Goal: Information Seeking & Learning: Learn about a topic

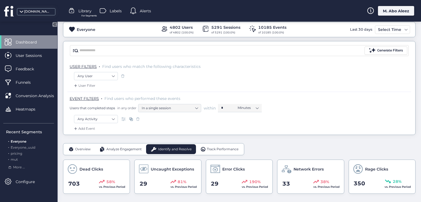
scroll to position [55, 0]
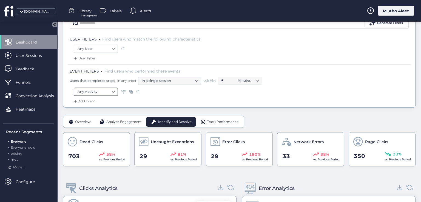
click at [106, 92] on nz-select-item "Any Activity" at bounding box center [96, 92] width 37 height 8
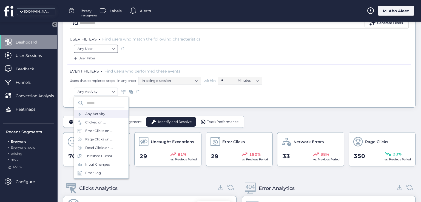
click at [101, 48] on nz-select-item "Any User" at bounding box center [96, 49] width 37 height 8
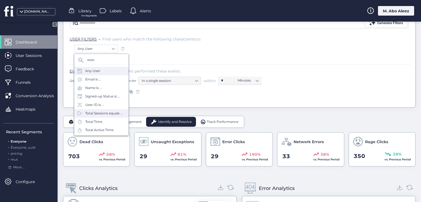
click at [100, 116] on div "Total Sessions equals ..." at bounding box center [104, 113] width 38 height 5
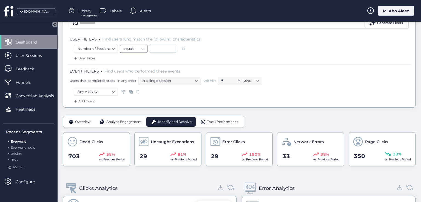
click at [141, 50] on nz-select-item "equals" at bounding box center [134, 49] width 20 height 8
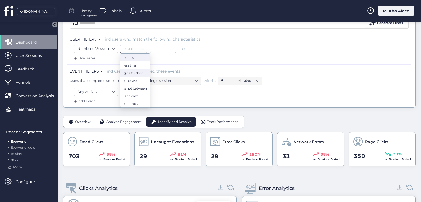
click at [135, 71] on div "greater than" at bounding box center [135, 73] width 23 height 4
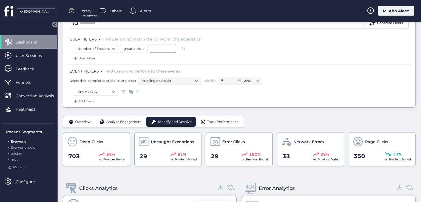
click at [159, 45] on input at bounding box center [163, 49] width 27 height 8
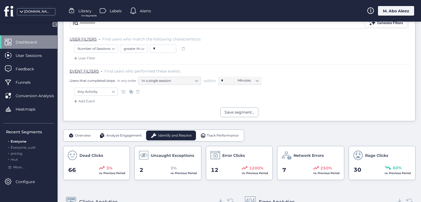
drag, startPoint x: 184, startPoint y: 33, endPoint x: 157, endPoint y: 35, distance: 27.2
click at [161, 49] on input "*" at bounding box center [163, 49] width 27 height 8
drag, startPoint x: 151, startPoint y: 46, endPoint x: 162, endPoint y: 52, distance: 12.4
click at [162, 52] on input "*" at bounding box center [163, 49] width 27 height 8
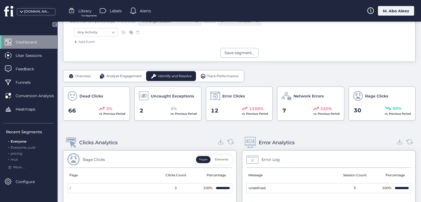
scroll to position [55, 0]
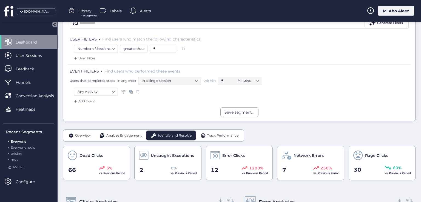
click at [157, 50] on input "*" at bounding box center [163, 49] width 27 height 8
type input "**"
click at [184, 49] on span at bounding box center [183, 48] width 5 height 5
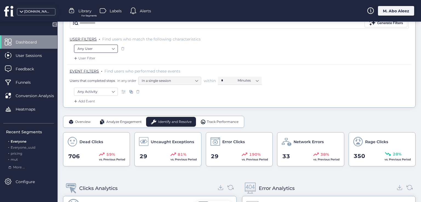
click at [103, 47] on nz-select-item "Any User" at bounding box center [96, 49] width 37 height 8
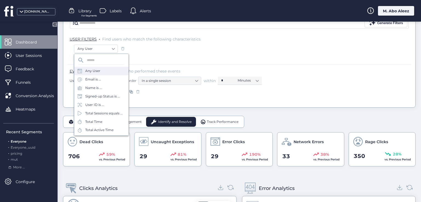
drag, startPoint x: 104, startPoint y: 88, endPoint x: 160, endPoint y: 56, distance: 63.9
click at [105, 88] on div "Name is ..." at bounding box center [101, 88] width 54 height 8
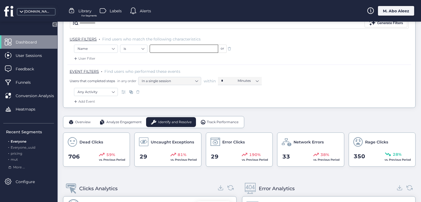
click at [173, 47] on input "text" at bounding box center [184, 49] width 69 height 8
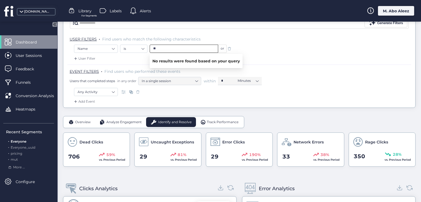
type input "**"
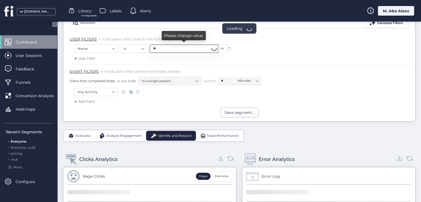
scroll to position [20, 0]
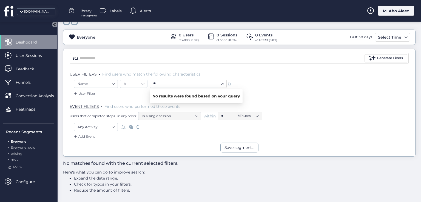
click at [229, 81] on span at bounding box center [229, 83] width 5 height 5
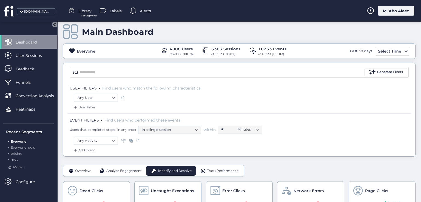
scroll to position [20, 0]
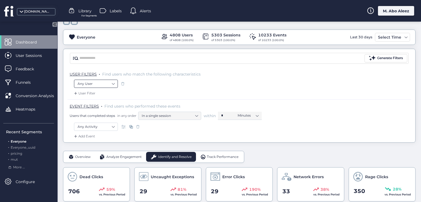
click at [109, 86] on nz-select-item "Any User" at bounding box center [96, 84] width 37 height 8
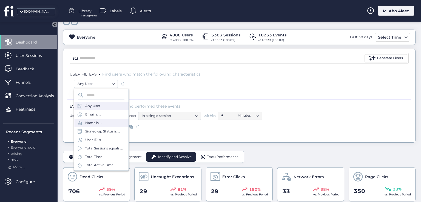
click at [102, 126] on div "Name is ..." at bounding box center [101, 123] width 54 height 8
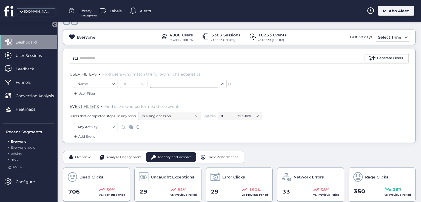
click at [166, 82] on input "text" at bounding box center [184, 84] width 69 height 8
click at [134, 97] on div "User Filter" at bounding box center [239, 95] width 344 height 9
click at [182, 84] on input "text" at bounding box center [184, 84] width 69 height 8
click at [181, 92] on span "Hamed Abdelhaq" at bounding box center [167, 93] width 29 height 6
type input "**********"
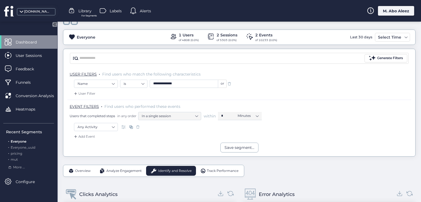
click at [249, 86] on div "**********" at bounding box center [239, 85] width 331 height 10
click at [230, 84] on span at bounding box center [229, 83] width 5 height 5
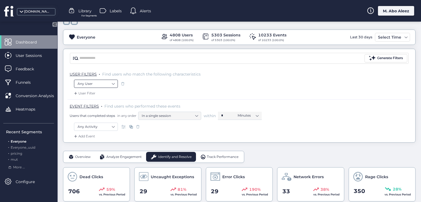
click at [104, 84] on nz-select-item "Any User" at bounding box center [96, 84] width 37 height 8
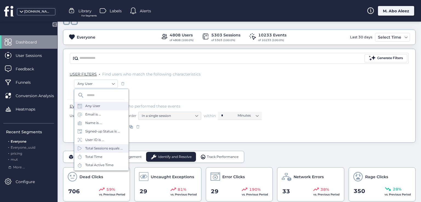
click at [104, 147] on div "Total Sessions equals ..." at bounding box center [104, 148] width 38 height 5
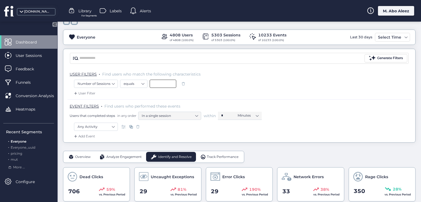
click at [158, 83] on input at bounding box center [163, 84] width 27 height 8
type input "*"
click at [249, 91] on div "User Filter" at bounding box center [239, 95] width 344 height 9
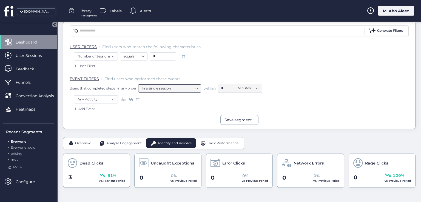
scroll to position [20, 0]
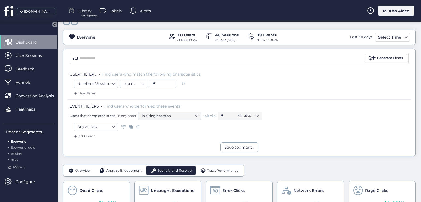
click at [166, 83] on input "*" at bounding box center [163, 84] width 27 height 8
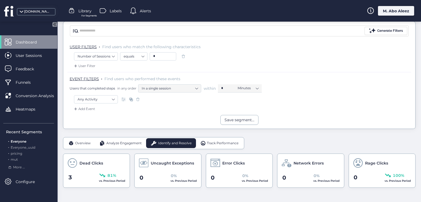
scroll to position [129, 0]
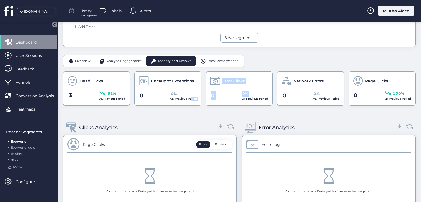
drag, startPoint x: 234, startPoint y: 97, endPoint x: 189, endPoint y: 97, distance: 44.4
click at [189, 97] on div "Dead Clicks 3 81% vs. Previous Period Uncaught Exceptions 0 0% vs. Previous Per…" at bounding box center [239, 89] width 353 height 34
drag, startPoint x: 153, startPoint y: 95, endPoint x: 83, endPoint y: 95, distance: 69.9
click at [83, 95] on div "Dead Clicks 3 81% vs. Previous Period Uncaught Exceptions 0 0% vs. Previous Per…" at bounding box center [239, 89] width 353 height 34
drag, startPoint x: 344, startPoint y: 97, endPoint x: 164, endPoint y: 88, distance: 179.8
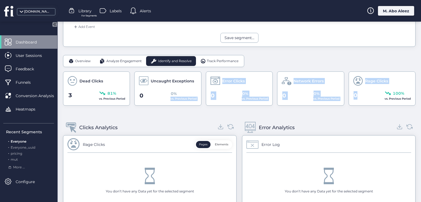
click at [167, 89] on div "Dead Clicks 3 81% vs. Previous Period Uncaught Exceptions 0 0% vs. Previous Per…" at bounding box center [239, 89] width 353 height 34
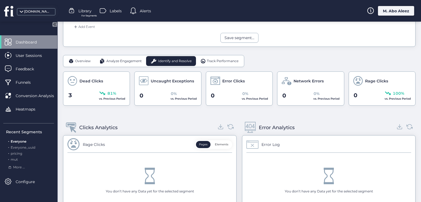
click at [76, 57] on div "Overview" at bounding box center [79, 61] width 31 height 10
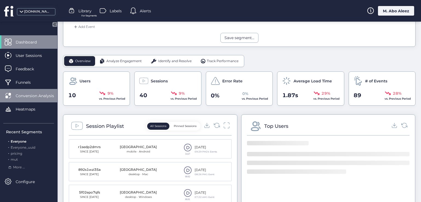
click at [55, 95] on mat-drawer-container "Dashboard User Sessions Feedback Funnels Conversion Analysis Heatmaps Recent Se…" at bounding box center [210, 101] width 421 height 202
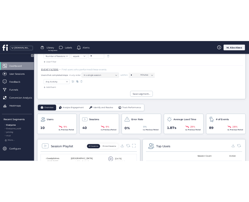
scroll to position [75, 0]
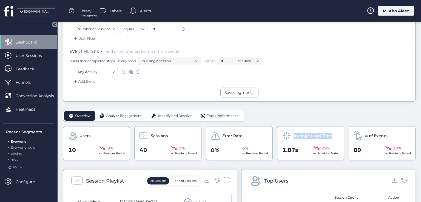
drag, startPoint x: 292, startPoint y: 134, endPoint x: 329, endPoint y: 134, distance: 37.8
click at [249, 134] on div "Average Load Time" at bounding box center [311, 136] width 58 height 10
click at [249, 149] on span at bounding box center [316, 148] width 7 height 7
drag, startPoint x: 292, startPoint y: 104, endPoint x: 293, endPoint y: 109, distance: 4.3
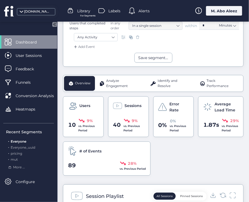
scroll to position [89, 0]
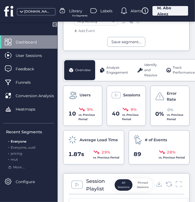
scroll to position [174, 0]
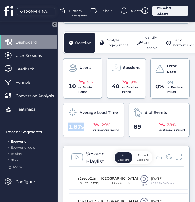
drag, startPoint x: 87, startPoint y: 135, endPoint x: 67, endPoint y: 135, distance: 20.0
click at [67, 135] on div "Average Load Time 1.87s 29% vs. Previous Period" at bounding box center [93, 120] width 61 height 34
drag, startPoint x: 90, startPoint y: 134, endPoint x: 113, endPoint y: 132, distance: 23.1
click at [113, 132] on div "1.87s 29% vs. Previous Period" at bounding box center [94, 127] width 52 height 11
click at [103, 128] on span "29%" at bounding box center [105, 125] width 9 height 6
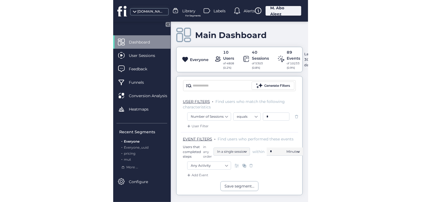
scroll to position [0, 0]
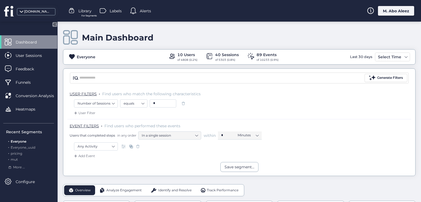
click at [184, 104] on span at bounding box center [183, 103] width 5 height 5
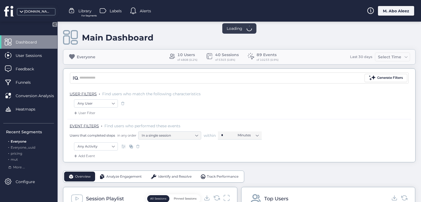
click at [122, 102] on span at bounding box center [122, 103] width 5 height 5
